Goal: Check status: Check status

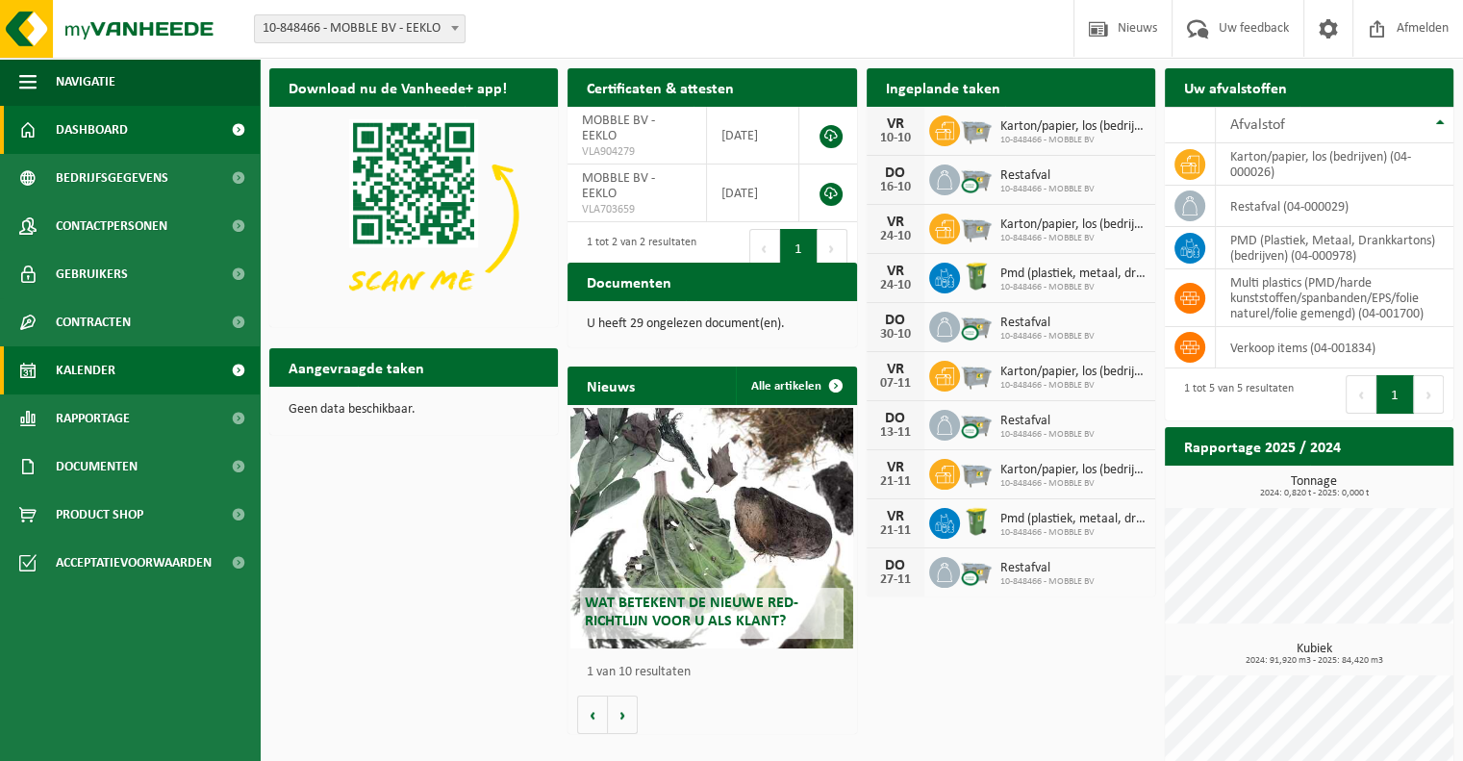
click at [123, 366] on link "Kalender" at bounding box center [130, 370] width 260 height 48
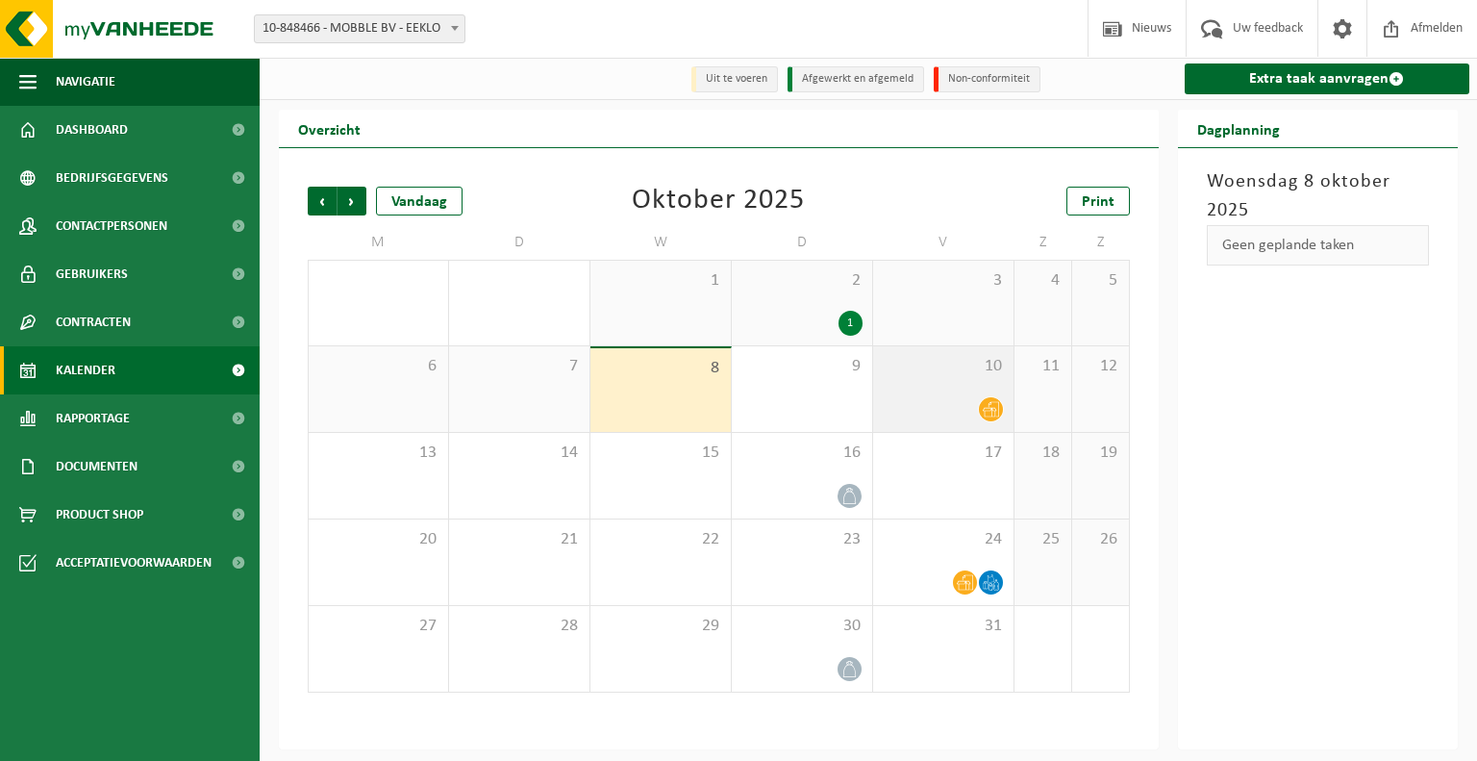
click at [993, 406] on icon at bounding box center [991, 409] width 16 height 16
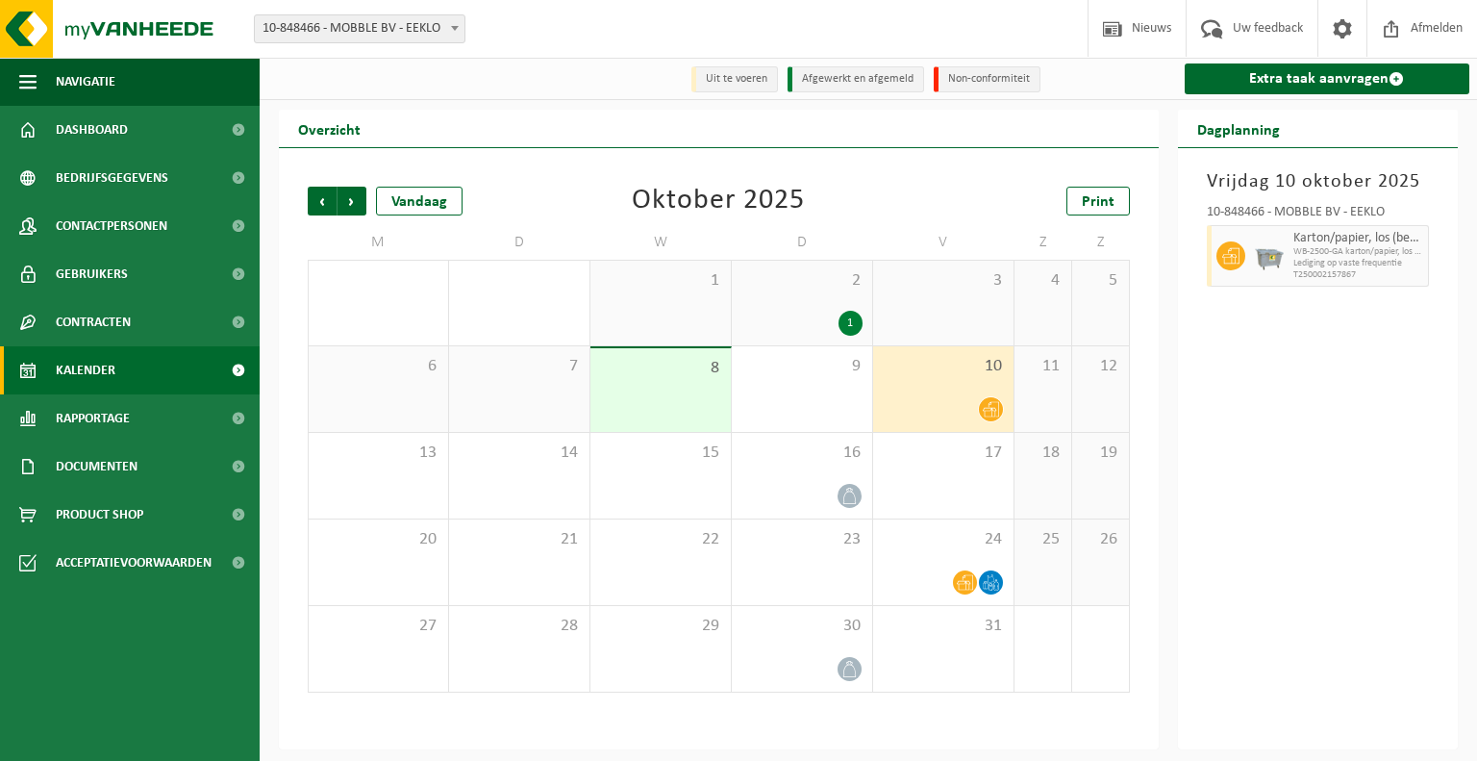
click at [993, 406] on icon at bounding box center [991, 409] width 16 height 16
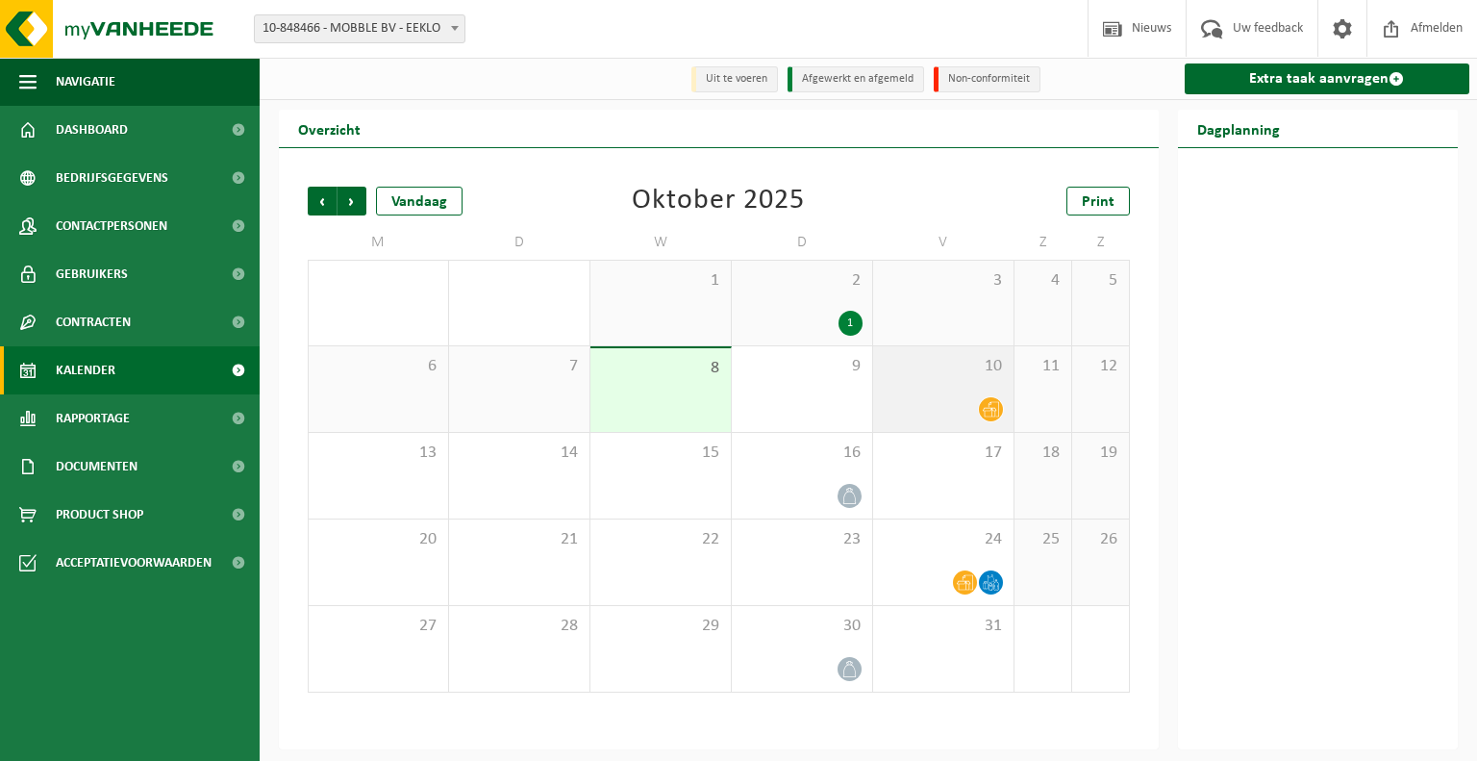
click at [993, 406] on icon at bounding box center [991, 409] width 16 height 16
